Goal: Information Seeking & Learning: Learn about a topic

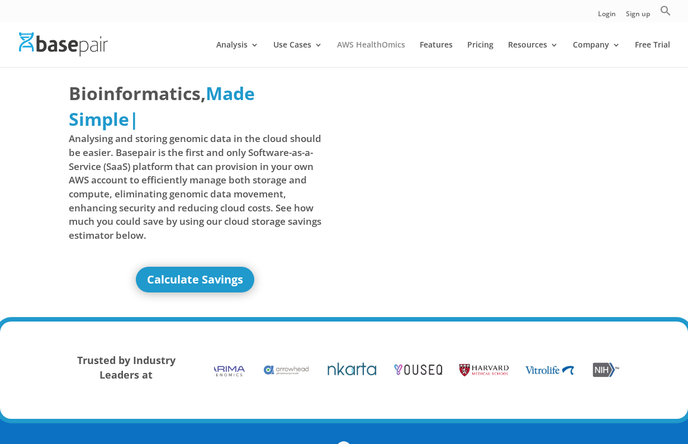
click at [366, 44] on link "AWS HealthOmics" at bounding box center [371, 54] width 68 height 26
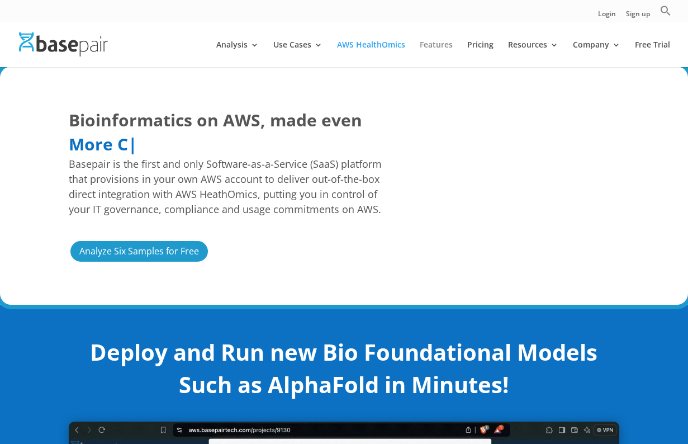
click at [447, 49] on link "Features" at bounding box center [436, 54] width 33 height 26
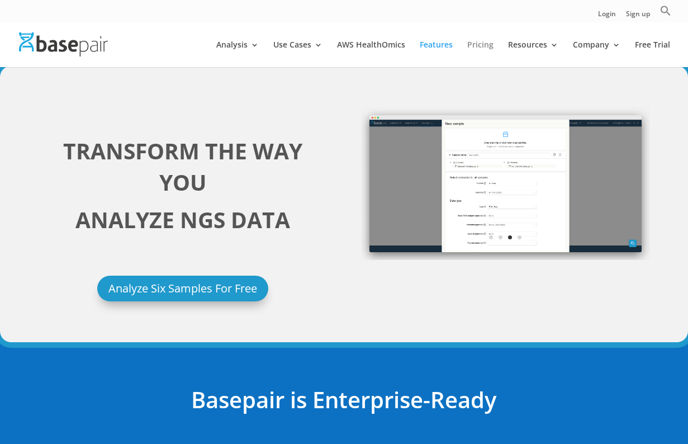
click at [478, 41] on link "Pricing" at bounding box center [480, 54] width 26 height 26
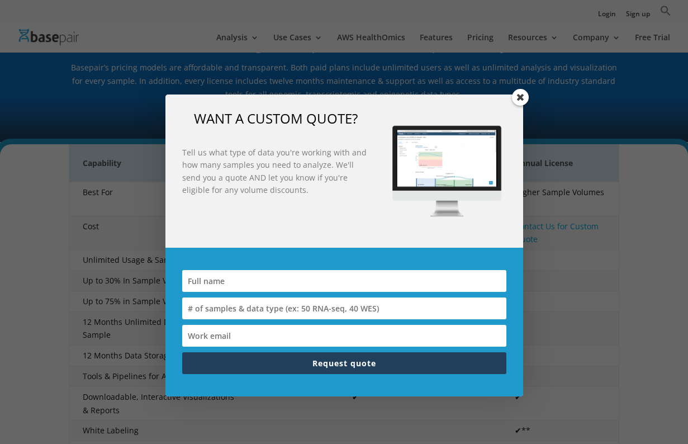
scroll to position [137, 0]
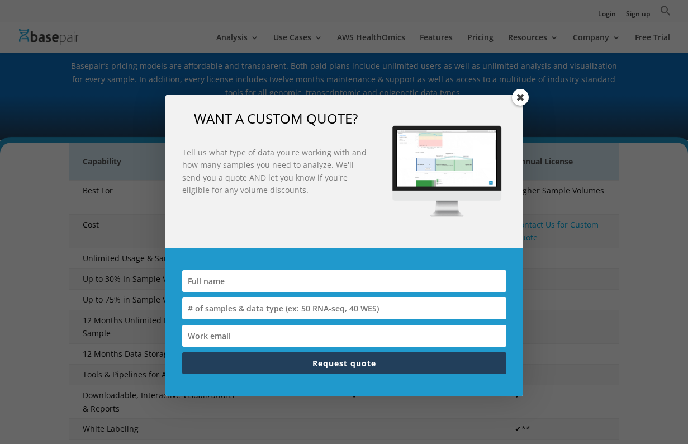
click at [519, 99] on span at bounding box center [520, 97] width 17 height 17
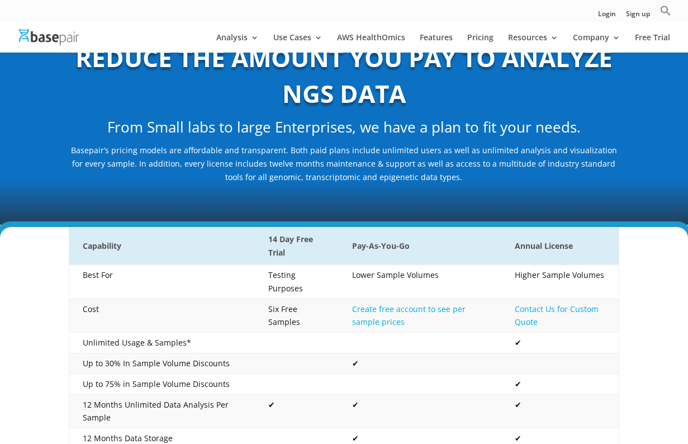
scroll to position [0, 0]
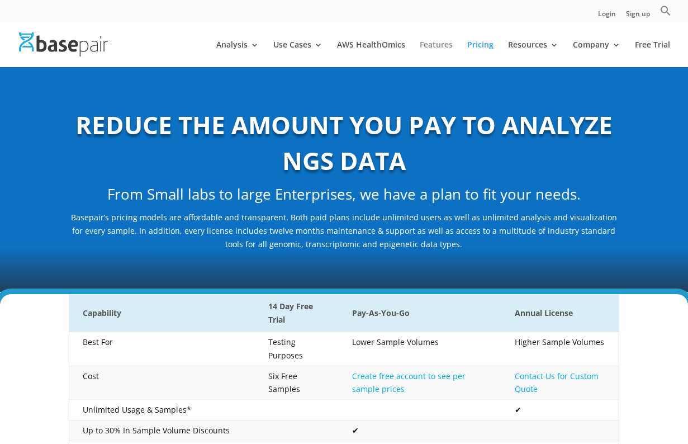
click at [429, 46] on link "Features" at bounding box center [436, 54] width 33 height 26
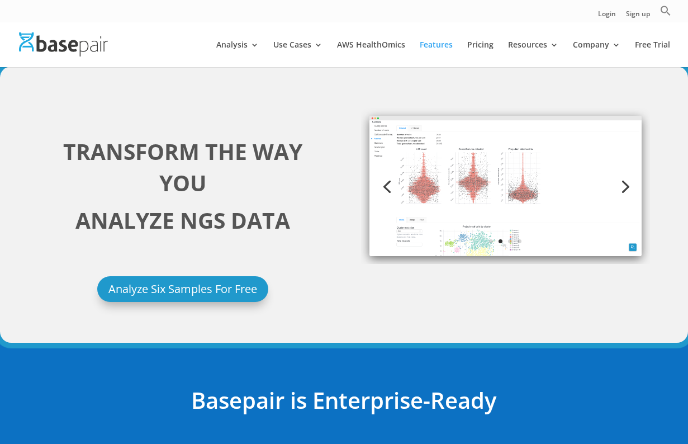
click at [629, 188] on link "Next" at bounding box center [624, 185] width 27 height 27
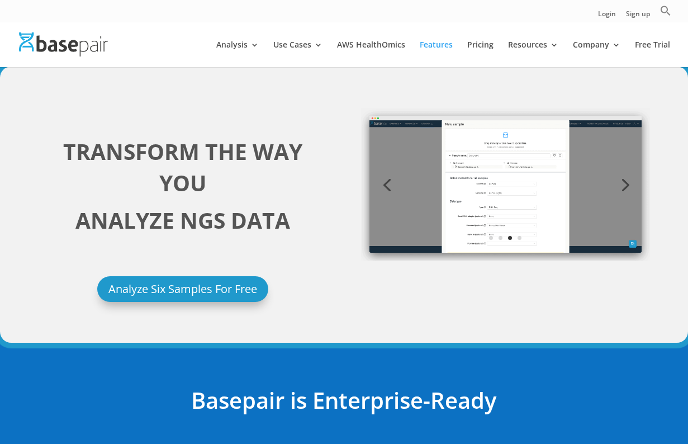
click at [629, 188] on link "Next" at bounding box center [624, 183] width 27 height 27
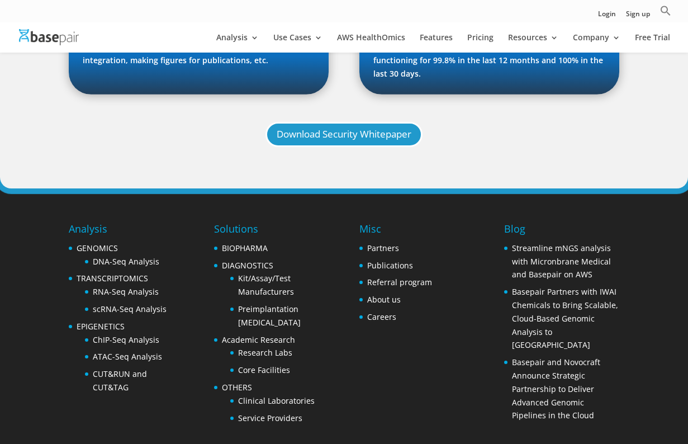
scroll to position [1217, 0]
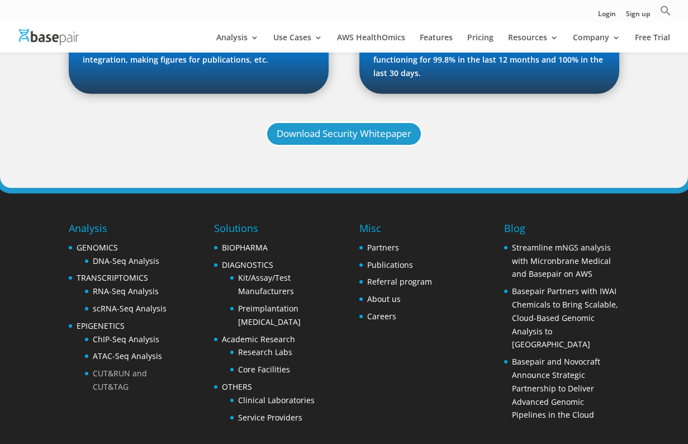
click at [147, 368] on link "CUT&RUN and CUT&TAG" at bounding box center [120, 380] width 54 height 24
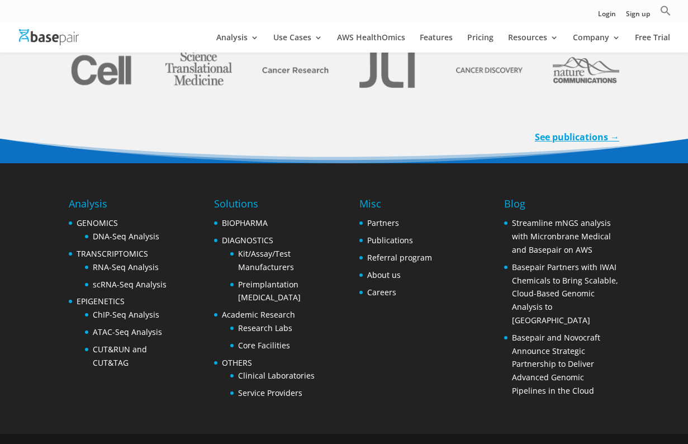
scroll to position [2393, 0]
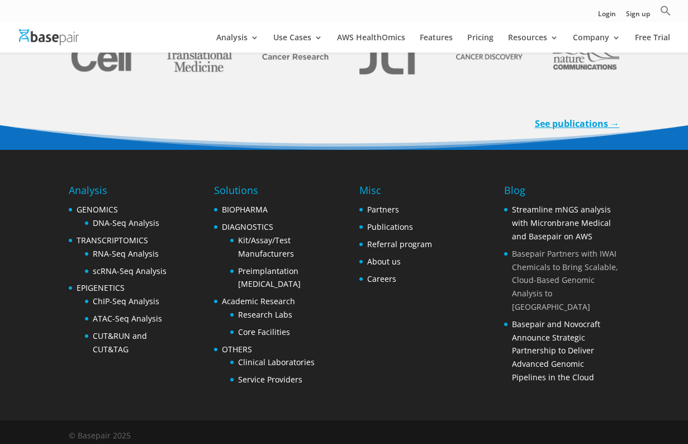
click at [544, 262] on link "Basepair Partners with IWAI Chemicals to Bring Scalable, Cloud-Based Genomic An…" at bounding box center [565, 280] width 106 height 64
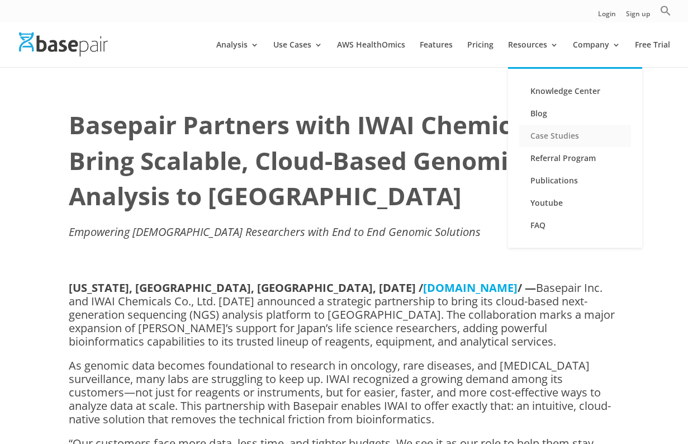
click at [554, 137] on link "Case Studies" at bounding box center [575, 136] width 112 height 22
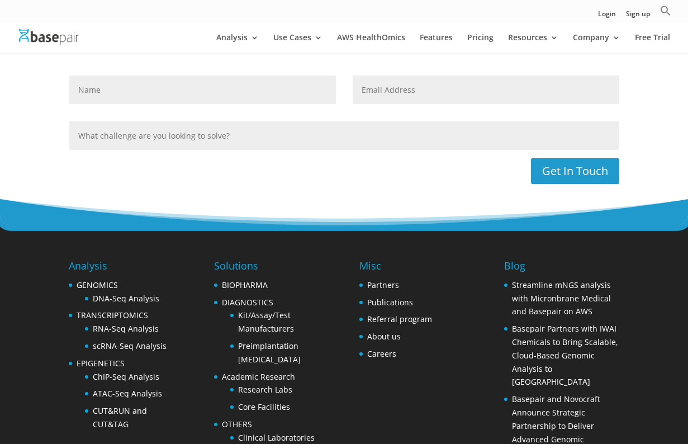
scroll to position [1816, 0]
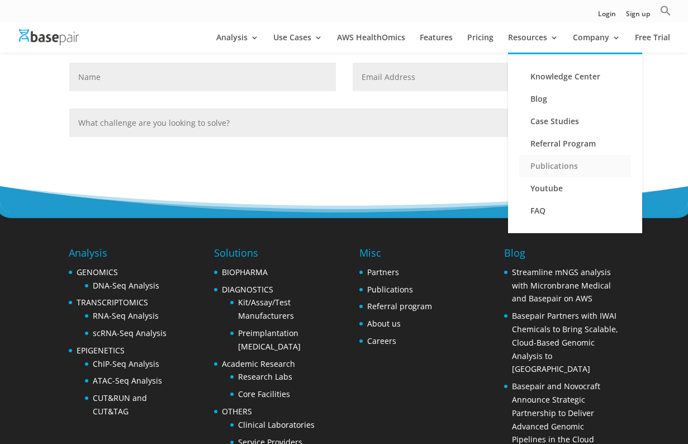
click at [555, 165] on link "Publications" at bounding box center [575, 166] width 112 height 22
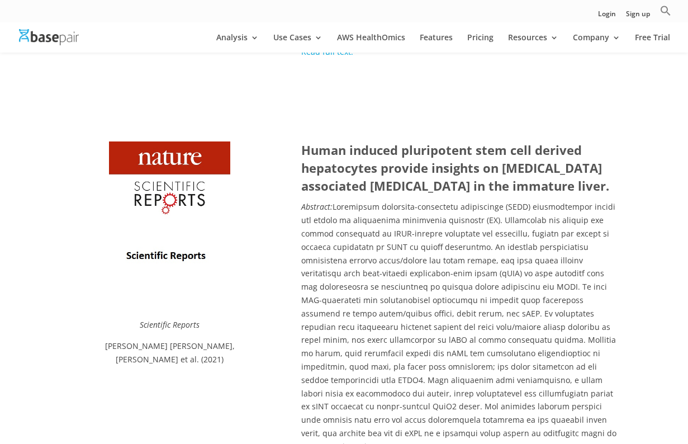
scroll to position [2969, 0]
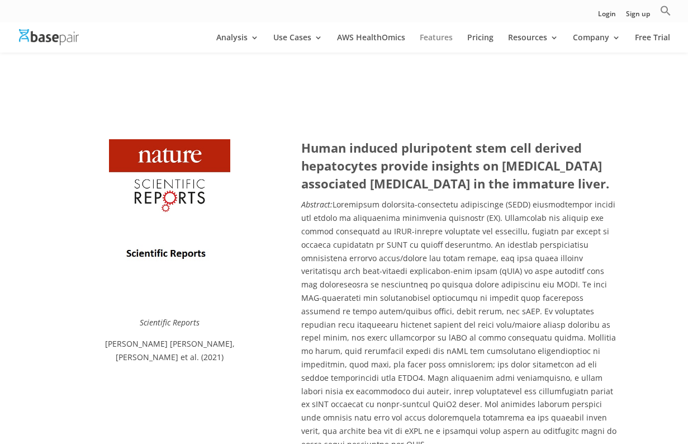
click at [448, 37] on link "Features" at bounding box center [436, 43] width 33 height 19
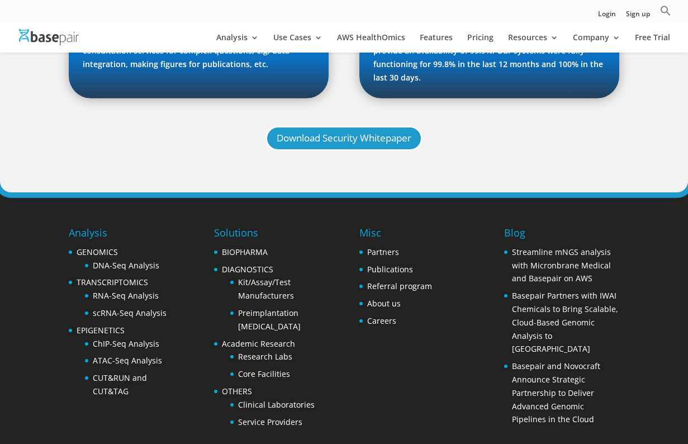
scroll to position [1214, 0]
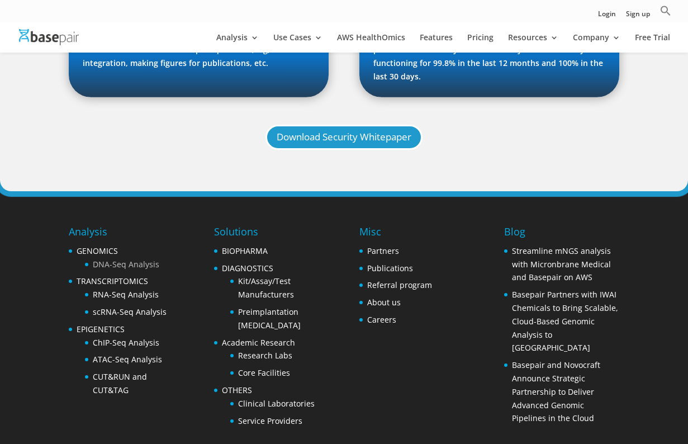
click at [150, 259] on link "DNA-Seq Analysis" at bounding box center [126, 264] width 67 height 11
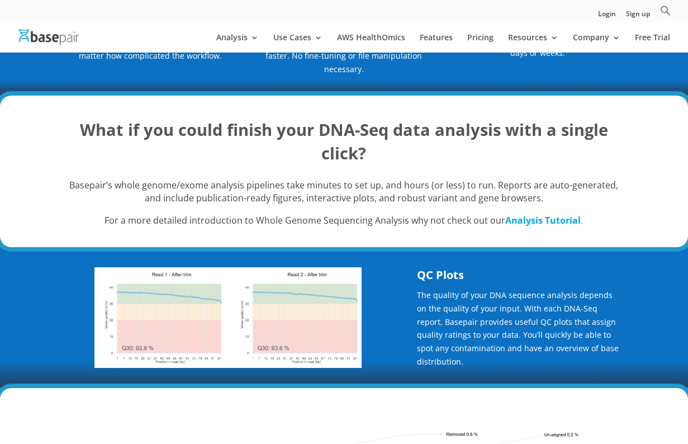
scroll to position [227, 0]
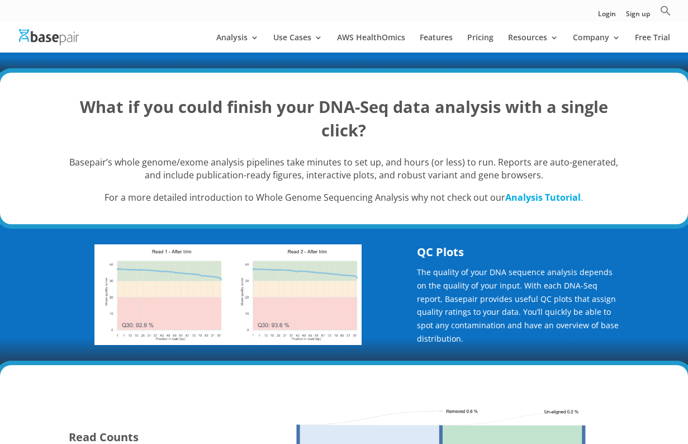
click at [533, 200] on strong "Analysis Tutorial" at bounding box center [542, 197] width 75 height 12
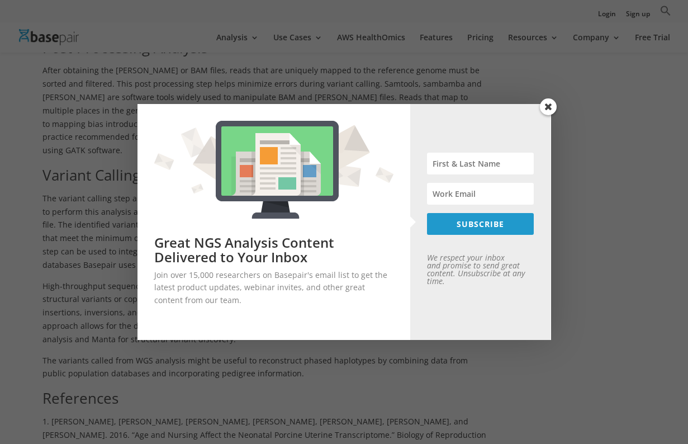
scroll to position [719, 0]
click at [546, 110] on span at bounding box center [548, 106] width 17 height 17
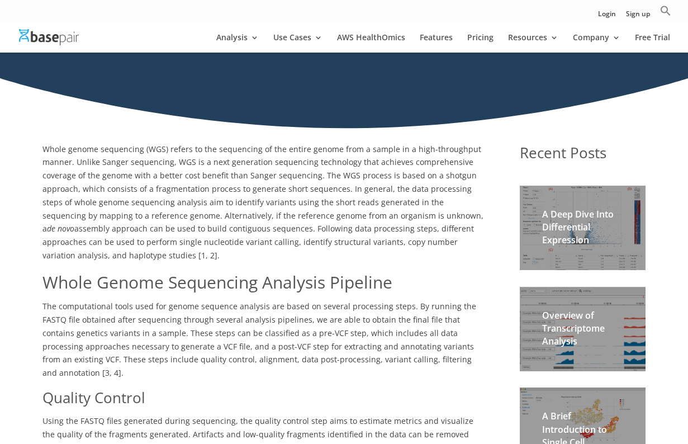
scroll to position [127, 0]
